Goal: Task Accomplishment & Management: Manage account settings

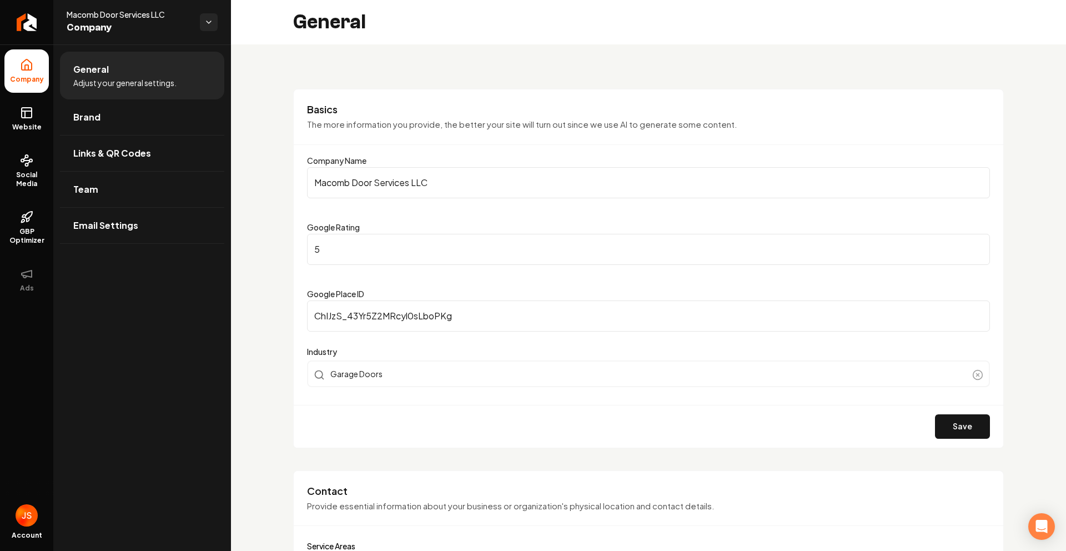
click at [48, 22] on link "Return to dashboard" at bounding box center [26, 22] width 53 height 44
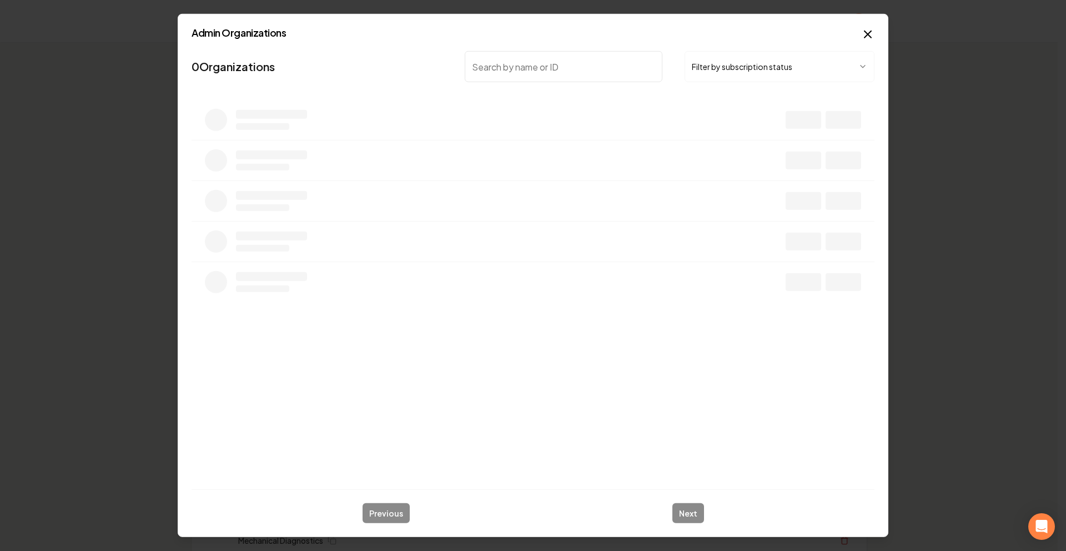
click at [728, 68] on button "Filter by subscription status" at bounding box center [779, 66] width 190 height 31
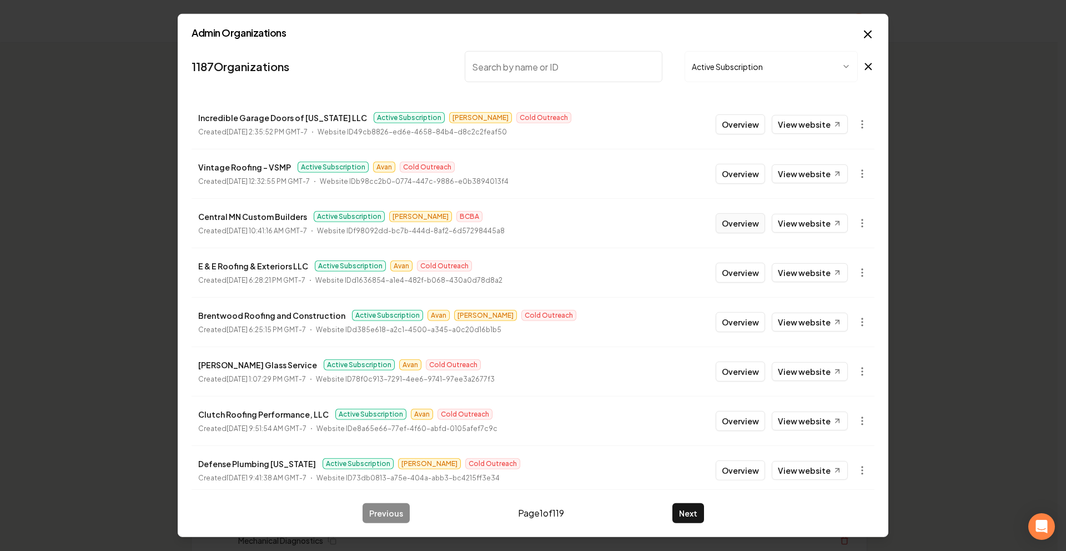
click at [726, 215] on button "Overview" at bounding box center [740, 223] width 49 height 20
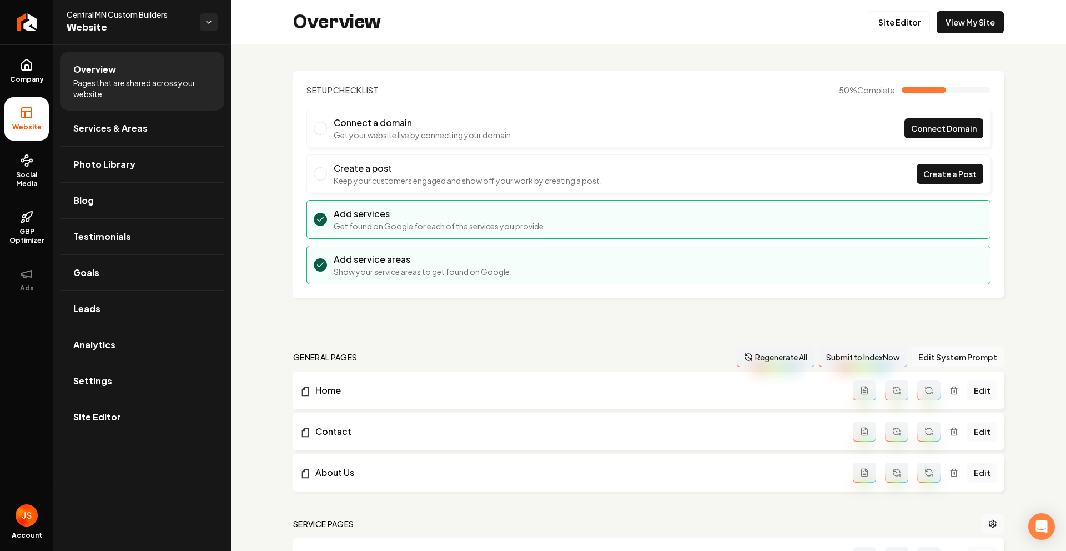
click at [49, 137] on ul "Company Website Social Media GBP Optimizer Ads" at bounding box center [26, 174] width 53 height 261
click at [20, 77] on span "Company" at bounding box center [27, 79] width 43 height 9
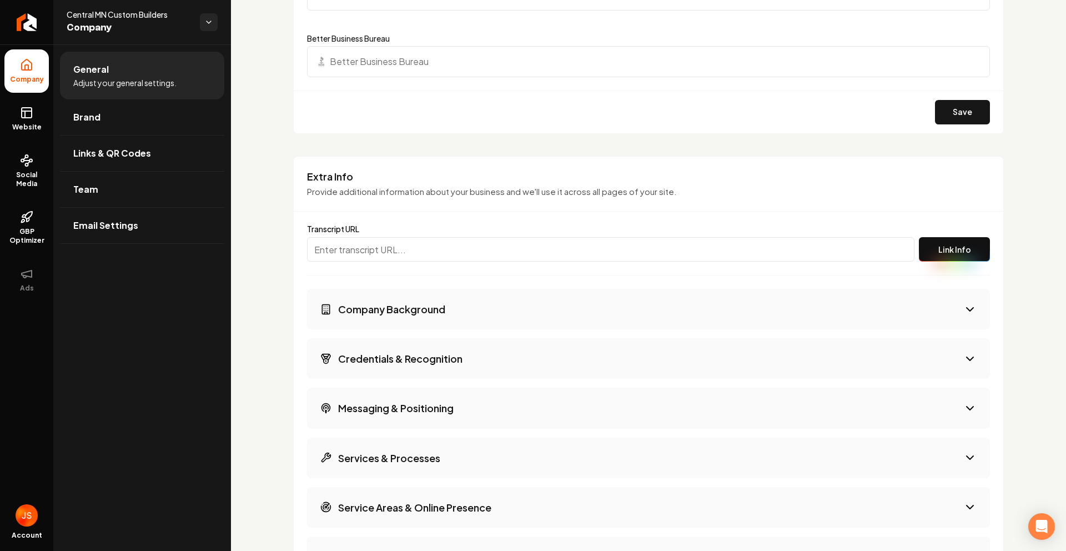
scroll to position [1503, 0]
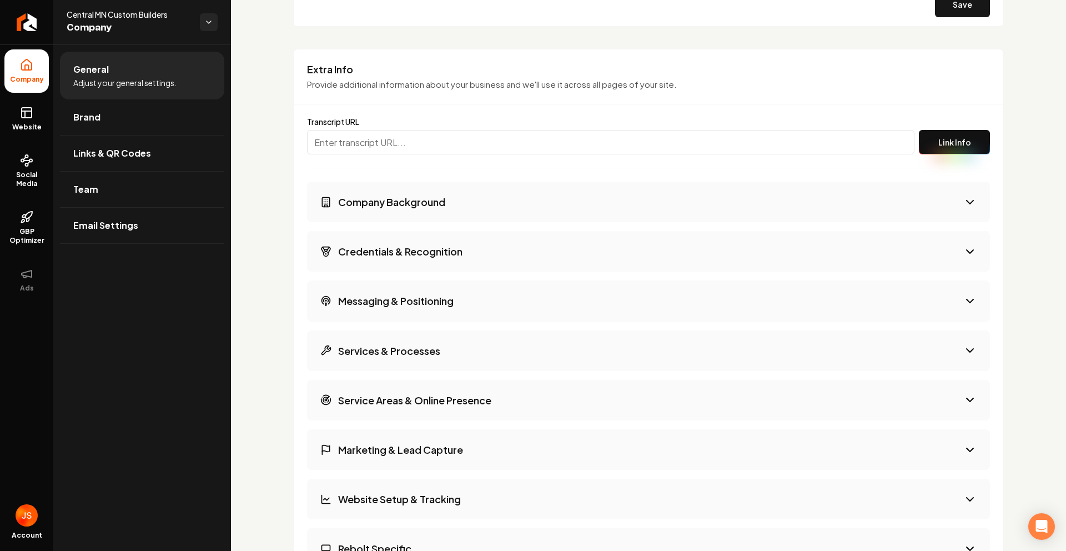
click at [374, 150] on input "Main content area" at bounding box center [610, 142] width 607 height 24
paste input "[URL][PERSON_NAME]"
type input "[URL][PERSON_NAME]"
click at [955, 137] on button "Link Info" at bounding box center [954, 142] width 71 height 24
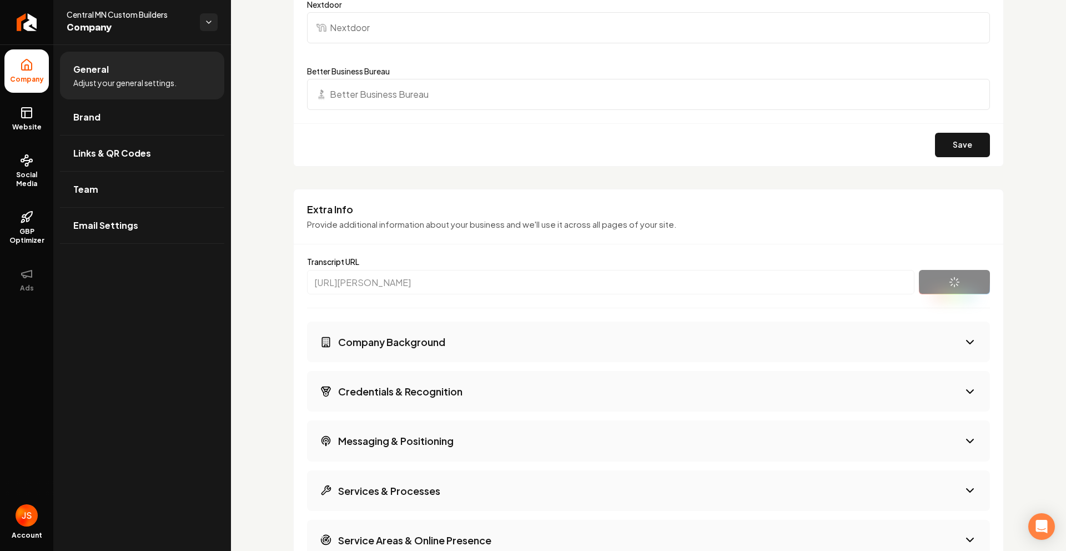
scroll to position [1364, 0]
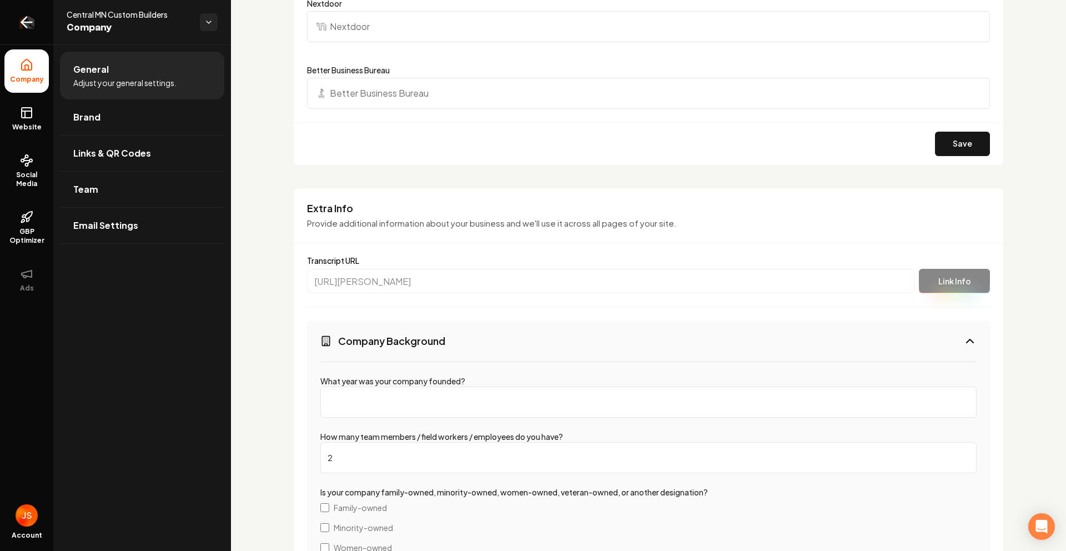
click at [24, 23] on icon "Return to dashboard" at bounding box center [27, 22] width 18 height 18
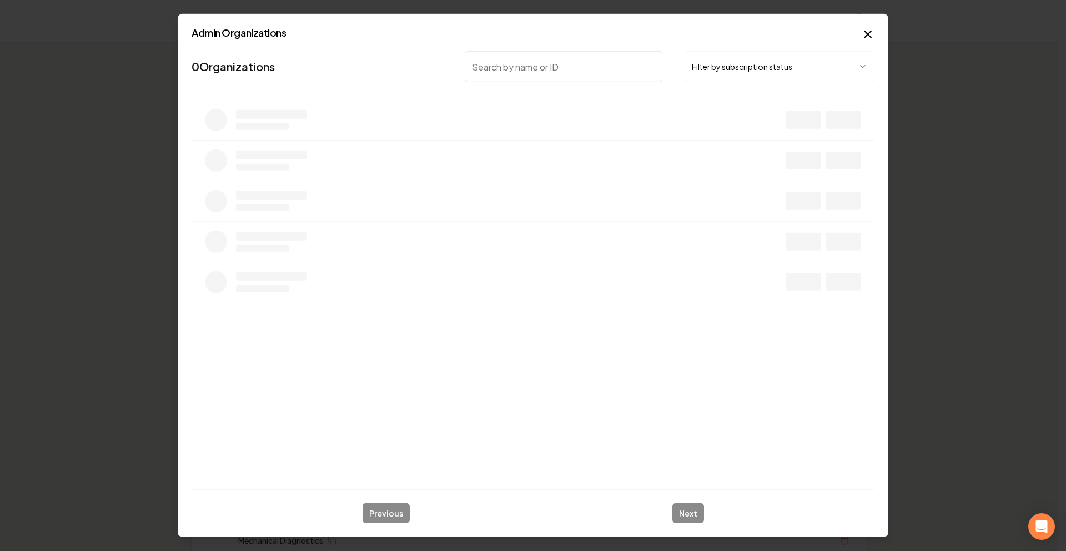
click at [713, 74] on button "Filter by subscription status" at bounding box center [779, 66] width 190 height 31
click at [558, 61] on input "search" at bounding box center [564, 66] width 198 height 31
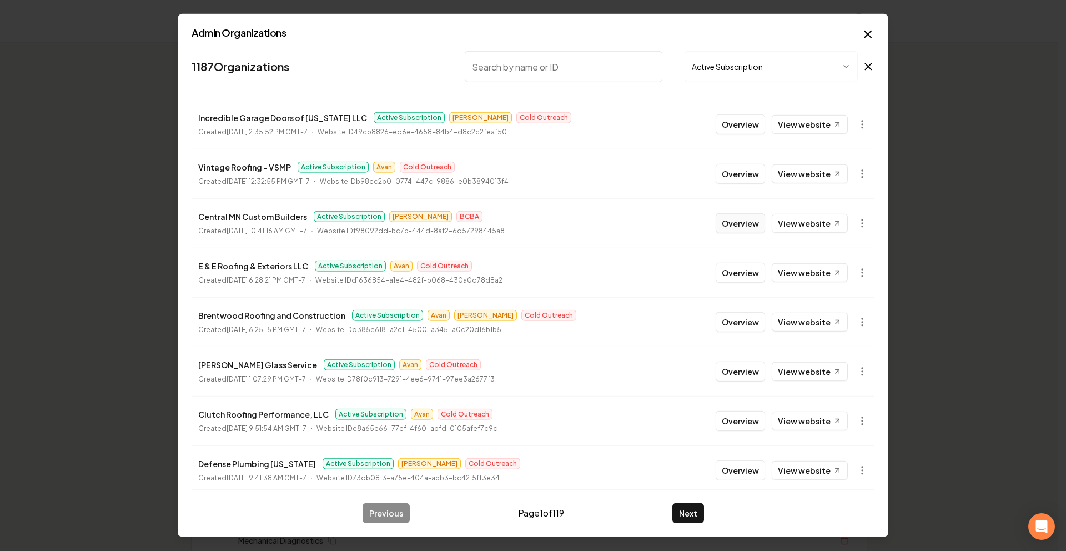
click at [716, 221] on button "Overview" at bounding box center [740, 223] width 49 height 20
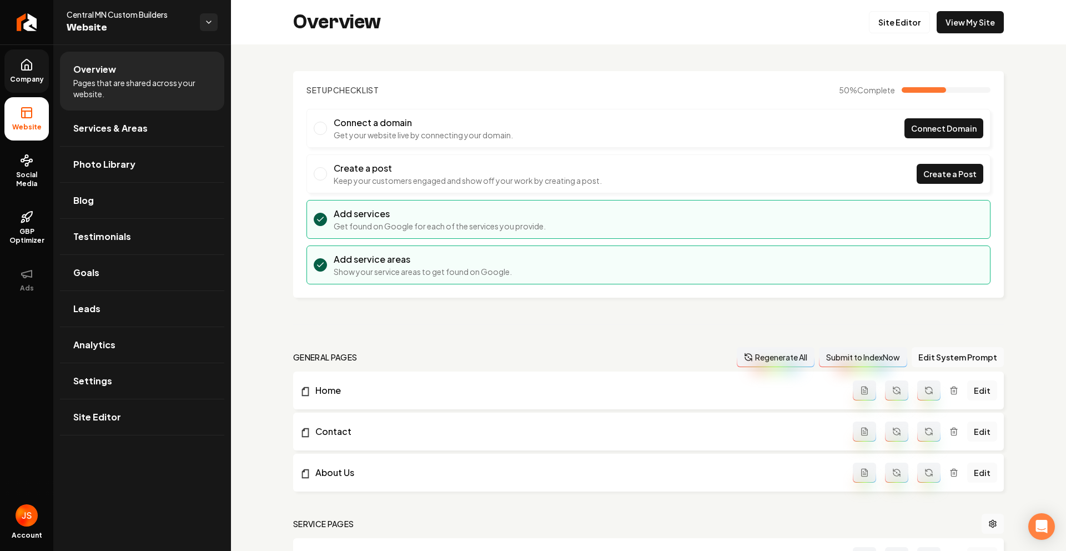
click at [28, 67] on icon at bounding box center [26, 67] width 3 height 5
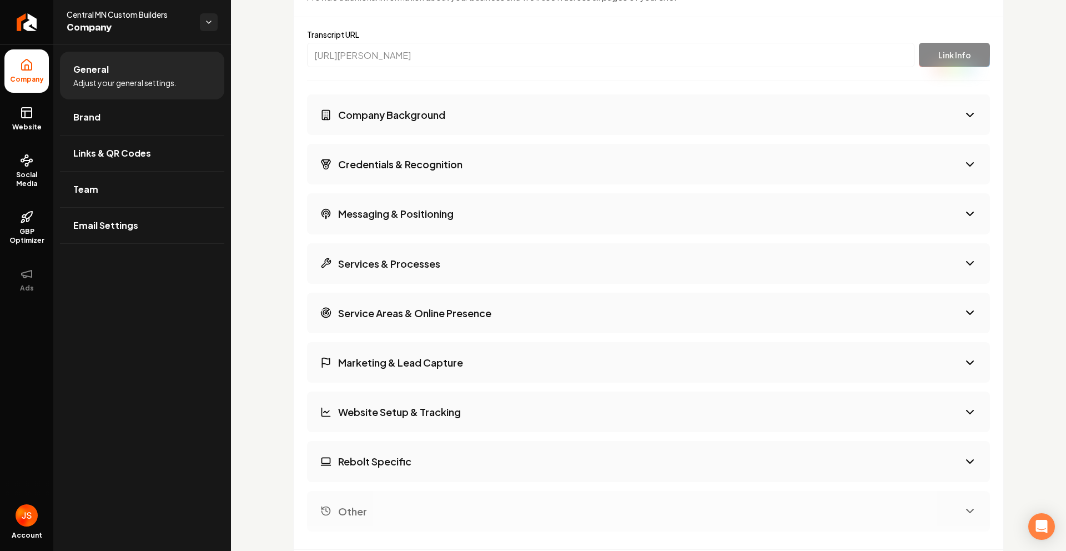
scroll to position [1589, 0]
click at [539, 124] on button "Company Background" at bounding box center [648, 115] width 683 height 41
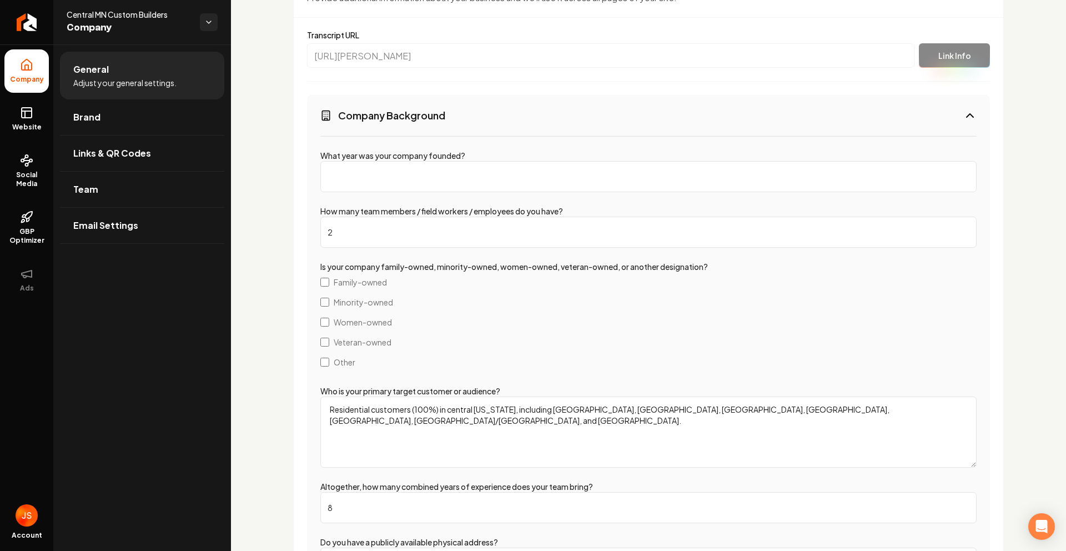
click at [539, 124] on button "Company Background" at bounding box center [648, 115] width 683 height 41
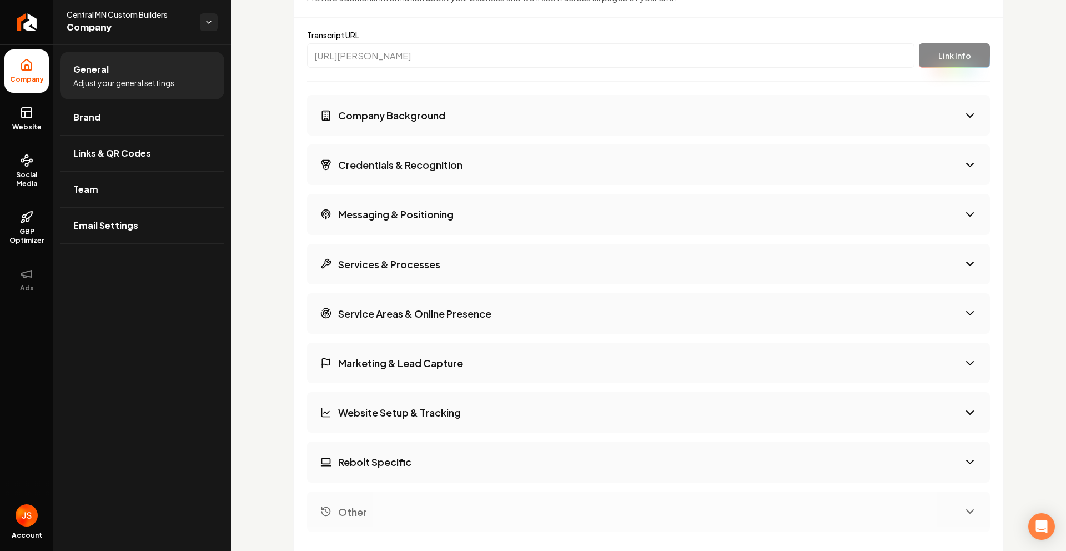
click at [465, 178] on button "Credentials & Recognition" at bounding box center [648, 164] width 683 height 41
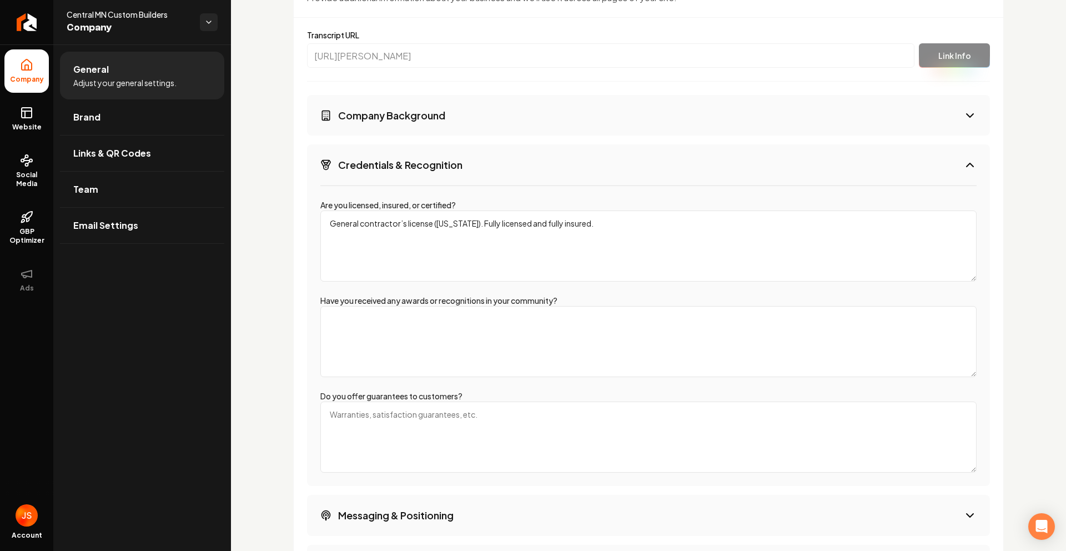
click at [465, 178] on button "Credentials & Recognition" at bounding box center [648, 164] width 683 height 41
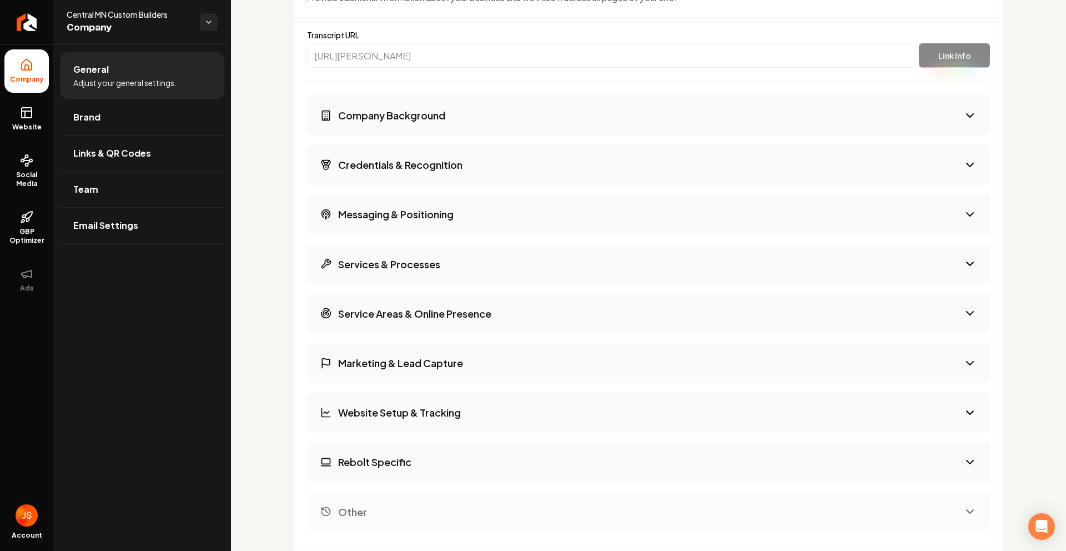
click at [436, 205] on button "Messaging & Positioning" at bounding box center [648, 214] width 683 height 41
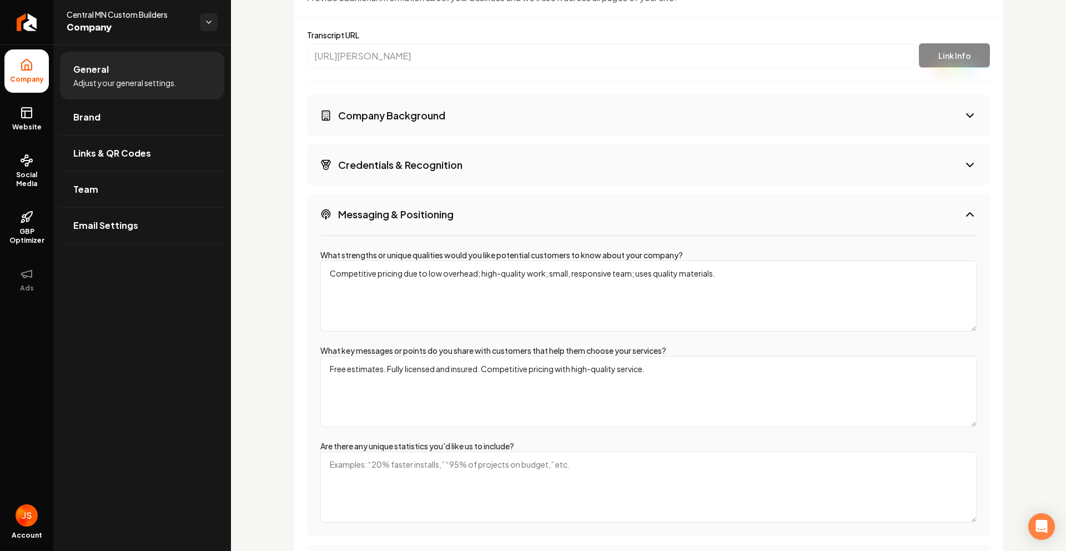
click at [435, 208] on h3 "Messaging & Positioning" at bounding box center [395, 214] width 115 height 14
